Goal: Check status: Check status

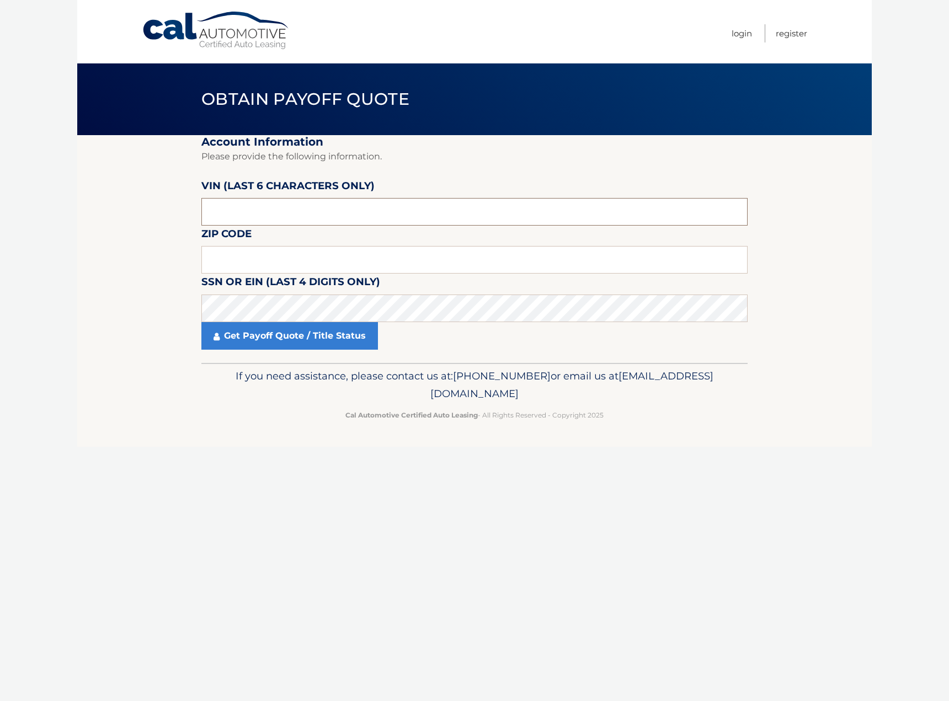
click at [234, 214] on input "text" at bounding box center [474, 212] width 546 height 28
type input "121055"
click at [240, 255] on input "text" at bounding box center [474, 260] width 546 height 28
type input "08312"
click at [273, 338] on link "Get Payoff Quote / Title Status" at bounding box center [289, 336] width 176 height 28
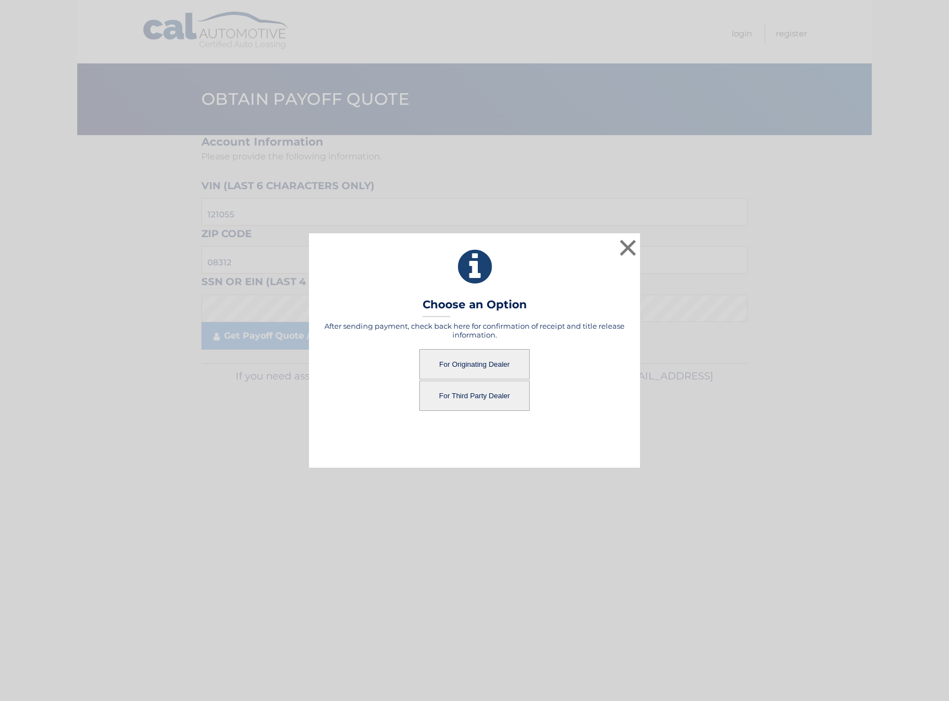
click at [484, 370] on button "For Originating Dealer" at bounding box center [474, 364] width 110 height 30
click at [478, 364] on button "For Originating Dealer" at bounding box center [474, 364] width 110 height 30
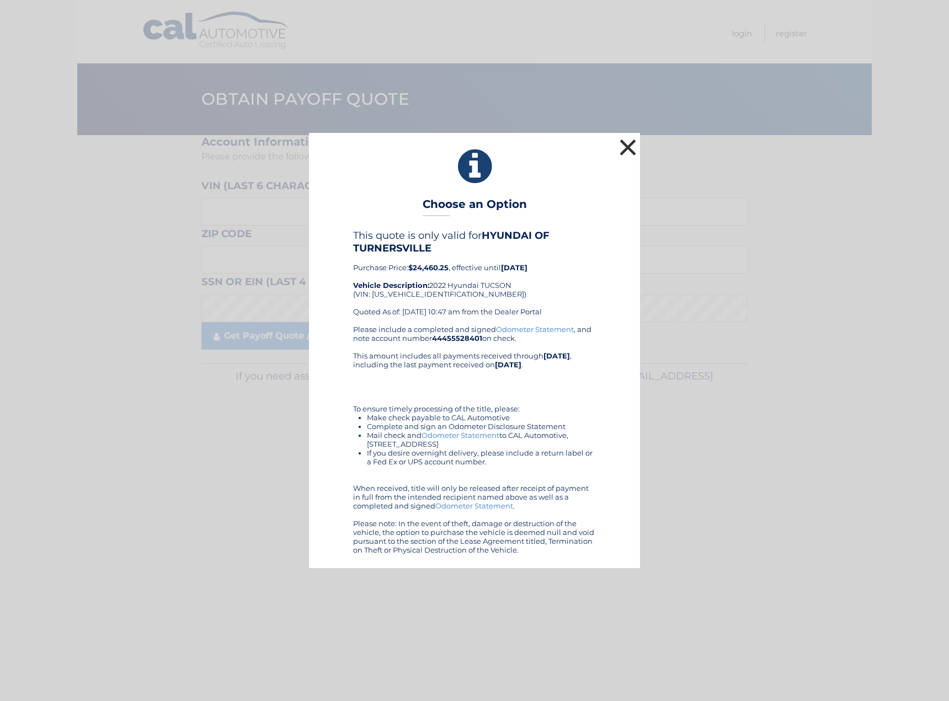
click at [629, 152] on button "×" at bounding box center [628, 147] width 22 height 22
